Goal: Task Accomplishment & Management: Complete application form

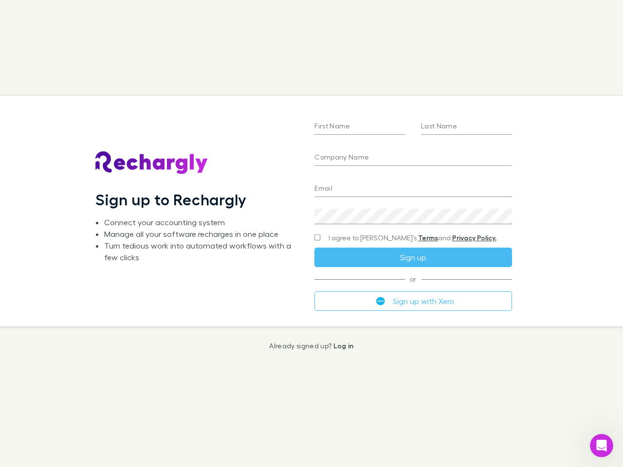
click at [312, 234] on div "First Name Last Name Company Name Email Create a password I agree to Rechargly’…" at bounding box center [413, 211] width 213 height 230
click at [360, 127] on input "First Name" at bounding box center [360, 127] width 91 height 16
click at [466, 127] on input "Last Name" at bounding box center [466, 127] width 91 height 16
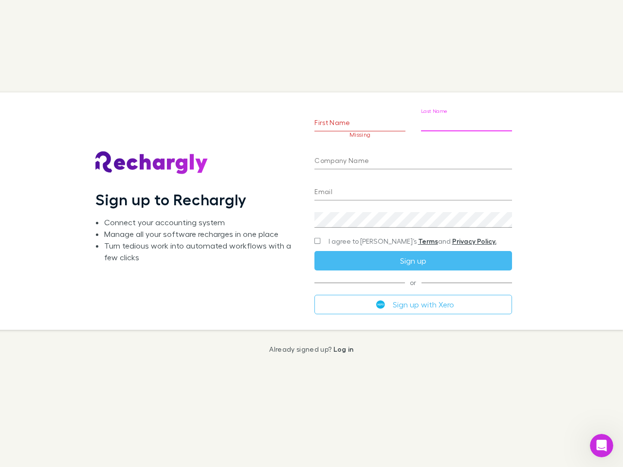
click at [413, 158] on input "Company Name" at bounding box center [413, 162] width 197 height 16
click at [413, 189] on input "Email" at bounding box center [413, 193] width 197 height 16
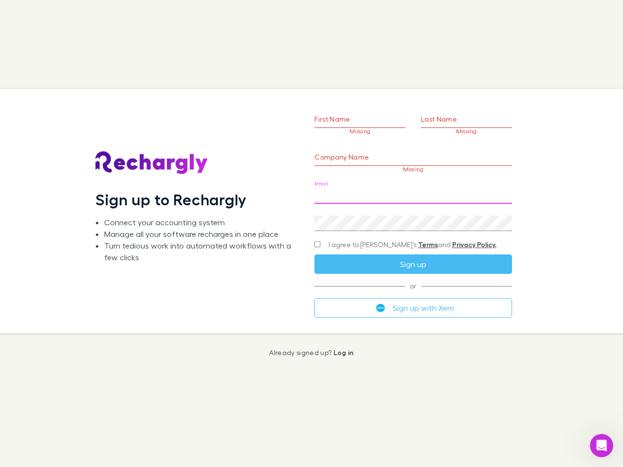
click at [413, 217] on div "Create a password" at bounding box center [413, 219] width 197 height 23
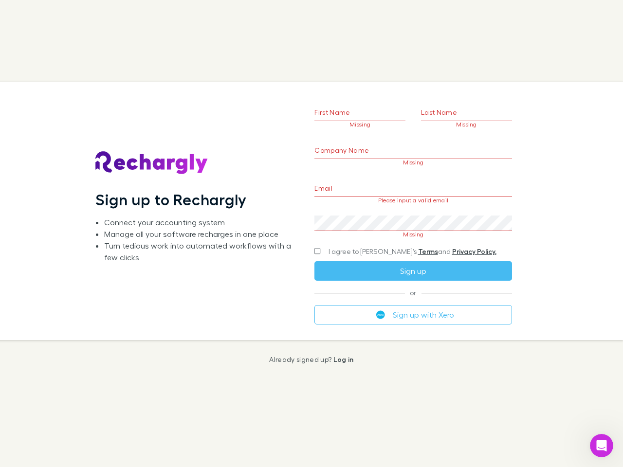
click at [394, 238] on form "First Name Missing Last Name Missing Company Name Missing Email Please input a …" at bounding box center [413, 199] width 197 height 250
click at [413, 258] on div "I agree to [PERSON_NAME]’s Terms and Privacy Policy." at bounding box center [413, 252] width 197 height 12
